Goal: Transaction & Acquisition: Purchase product/service

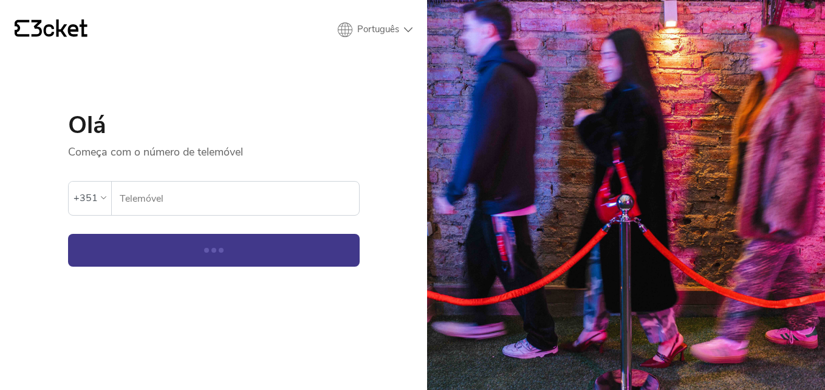
click at [169, 199] on input "Telemóvel" at bounding box center [239, 198] width 240 height 33
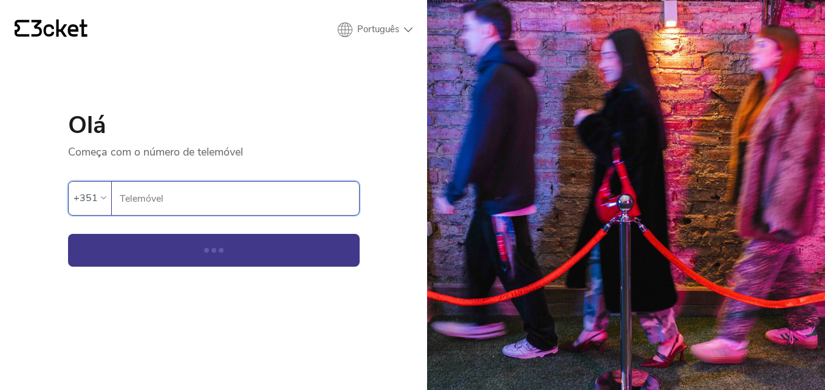
click at [169, 200] on input "Telemóvel" at bounding box center [239, 198] width 240 height 33
type input "910164527"
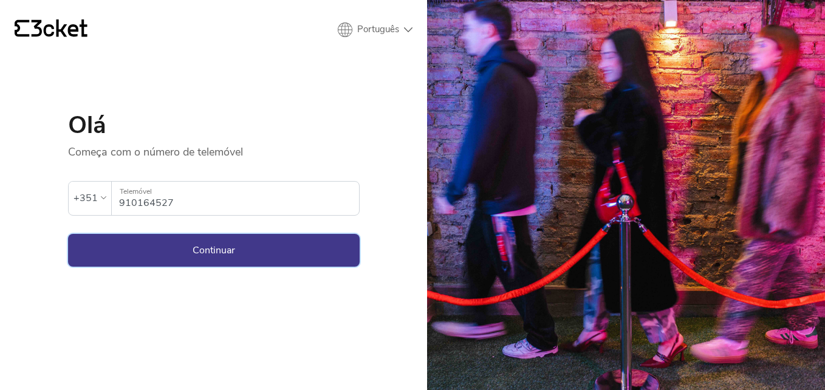
click at [216, 250] on button "Continuar" at bounding box center [214, 250] width 292 height 33
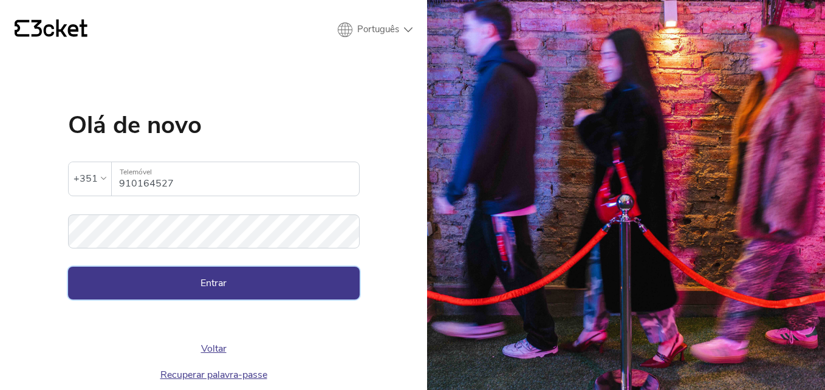
click at [214, 276] on button "Entrar" at bounding box center [214, 283] width 292 height 33
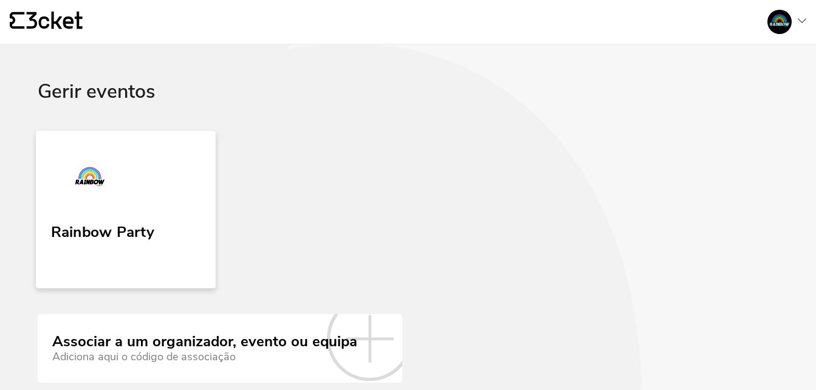
click at [160, 248] on link "Rainbow Party" at bounding box center [126, 209] width 180 height 157
